Goal: Task Accomplishment & Management: Complete application form

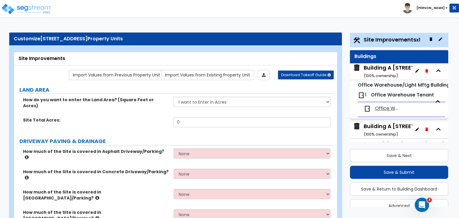
click at [385, 71] on div "Building A [STREET_ADDRESS] ( 100 % ownership)" at bounding box center [404, 71] width 82 height 15
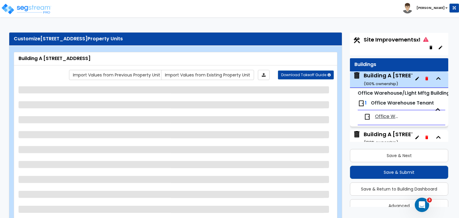
scroll to position [38, 0]
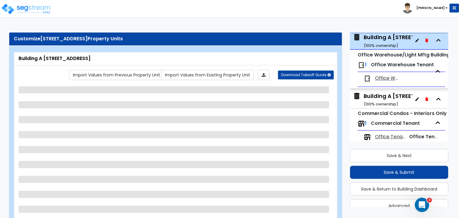
select select "2"
select select "1"
select select "2"
select select "1"
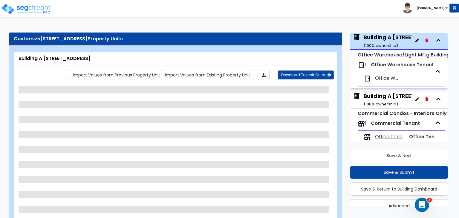
select select "2"
select select "1"
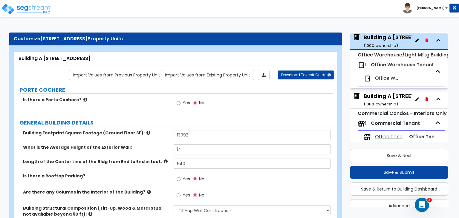
click at [383, 97] on div "Building A [STREET_ADDRESS] ( 100 % ownership)" at bounding box center [404, 99] width 82 height 15
click at [390, 96] on div "Building A [STREET_ADDRESS] ( 100 % ownership)" at bounding box center [404, 99] width 82 height 15
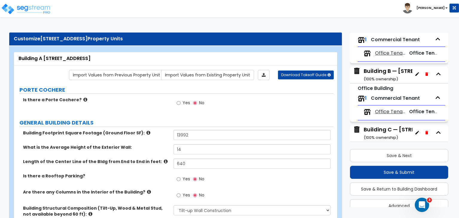
scroll to position [122, 0]
click at [382, 70] on div "Building B — [STREET_ADDRESS] ( 100 % ownership)" at bounding box center [407, 74] width 88 height 15
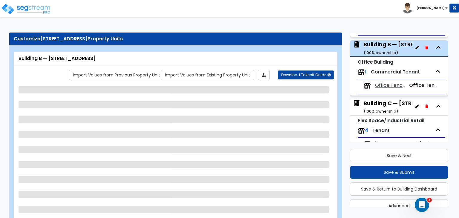
scroll to position [156, 0]
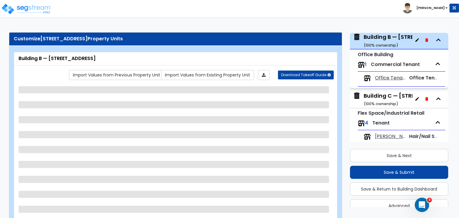
select select "2"
select select "1"
select select "2"
select select "1"
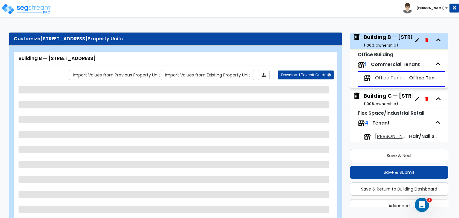
select select "1"
select select "2"
select select "1"
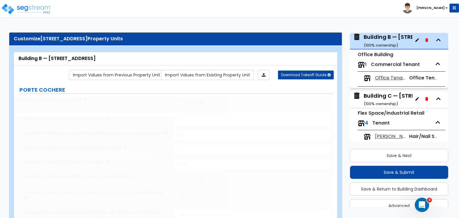
type input "20"
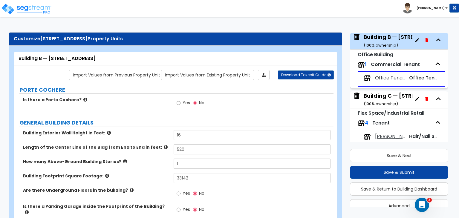
click at [386, 76] on span "Office Tenants" at bounding box center [390, 78] width 30 height 7
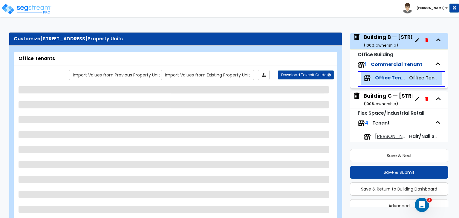
scroll to position [195, 0]
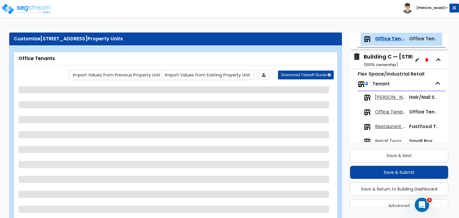
select select "1"
select select "3"
select select "5"
select select "4"
select select "3"
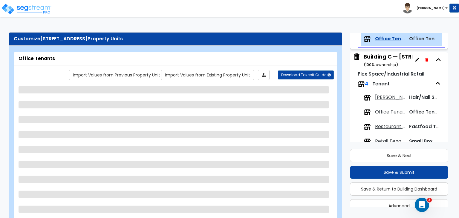
select select "1"
select select "2"
select select "1"
select select "4"
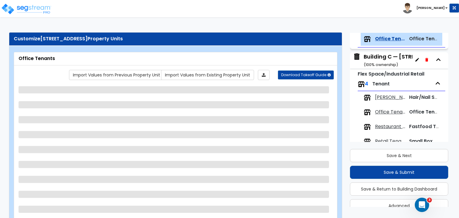
select select "1"
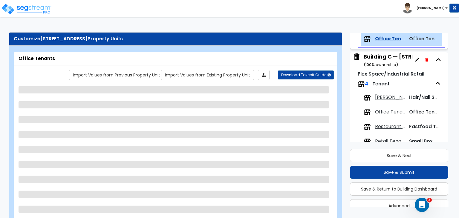
select select "1"
select select "2"
select select "1"
select select "2"
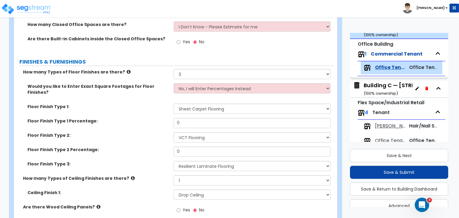
scroll to position [244, 0]
